Goal: Navigation & Orientation: Find specific page/section

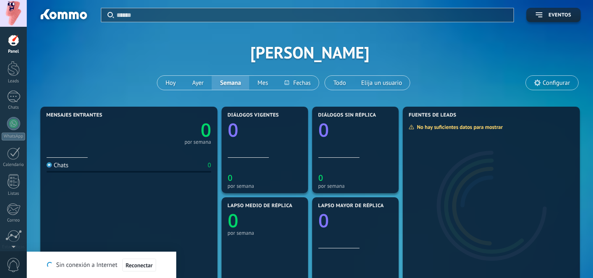
click at [16, 42] on div at bounding box center [13, 40] width 12 height 12
click at [11, 20] on div at bounding box center [13, 13] width 27 height 27
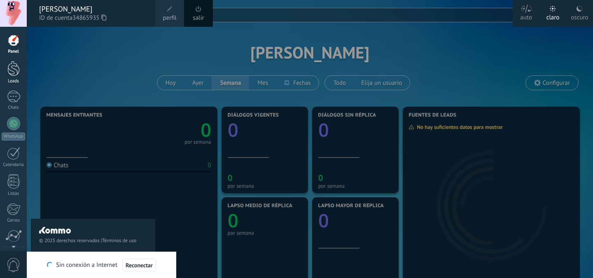
click at [13, 70] on div at bounding box center [13, 68] width 12 height 15
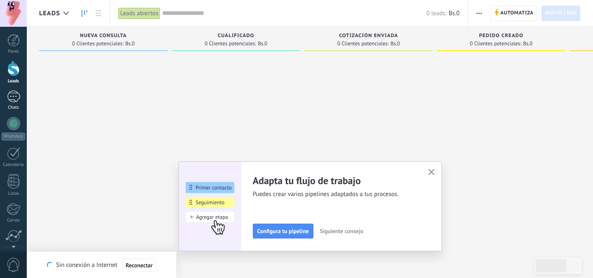
click at [14, 92] on div at bounding box center [13, 97] width 13 height 12
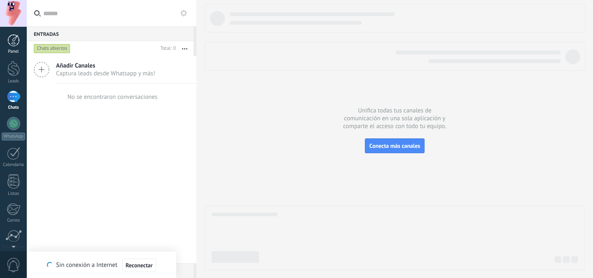
click at [14, 38] on div at bounding box center [13, 40] width 12 height 12
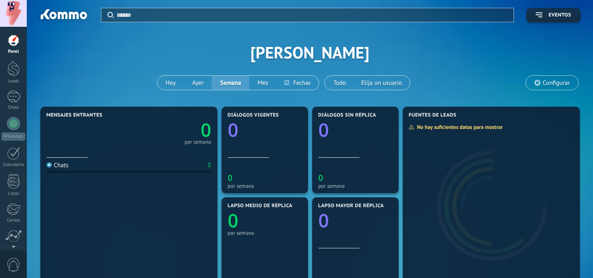
click at [550, 86] on span "Configurar" at bounding box center [556, 82] width 27 height 7
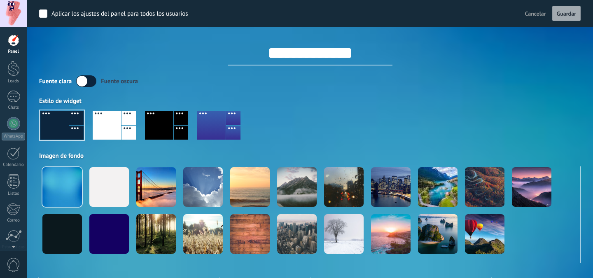
click at [413, 121] on div at bounding box center [310, 128] width 542 height 47
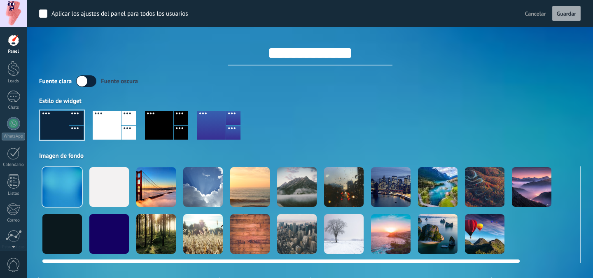
click at [436, 231] on div at bounding box center [438, 234] width 40 height 40
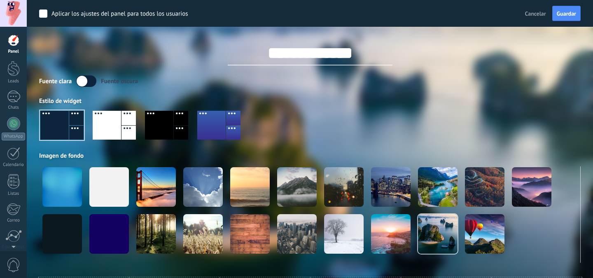
click at [412, 84] on div "Fuente [PERSON_NAME] oscura" at bounding box center [310, 81] width 542 height 12
click at [561, 16] on span "Guardar" at bounding box center [566, 14] width 19 height 6
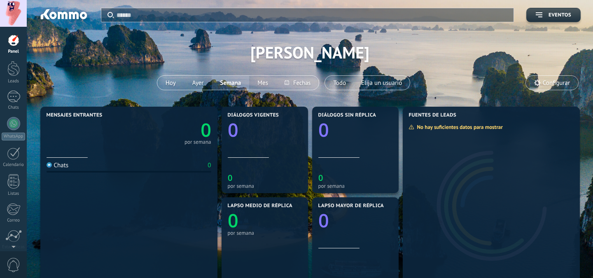
click at [506, 70] on div "Aplicar Eventos [PERSON_NAME] [PERSON_NAME] Semana Mes Todo Elija un usuario Co…" at bounding box center [310, 52] width 542 height 105
click at [17, 46] on div at bounding box center [13, 40] width 12 height 12
click at [16, 67] on div at bounding box center [13, 68] width 12 height 15
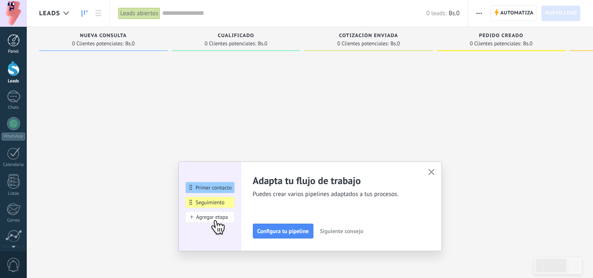
click at [13, 42] on div at bounding box center [13, 40] width 12 height 12
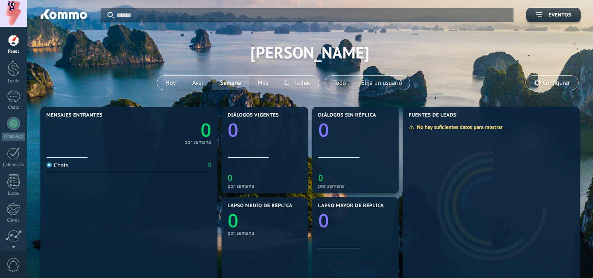
click at [13, 13] on div at bounding box center [13, 13] width 27 height 27
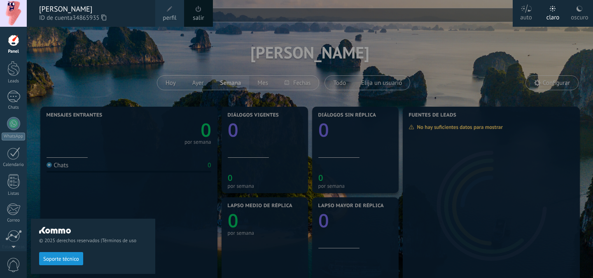
click at [12, 40] on div at bounding box center [13, 40] width 12 height 12
